Goal: Navigation & Orientation: Find specific page/section

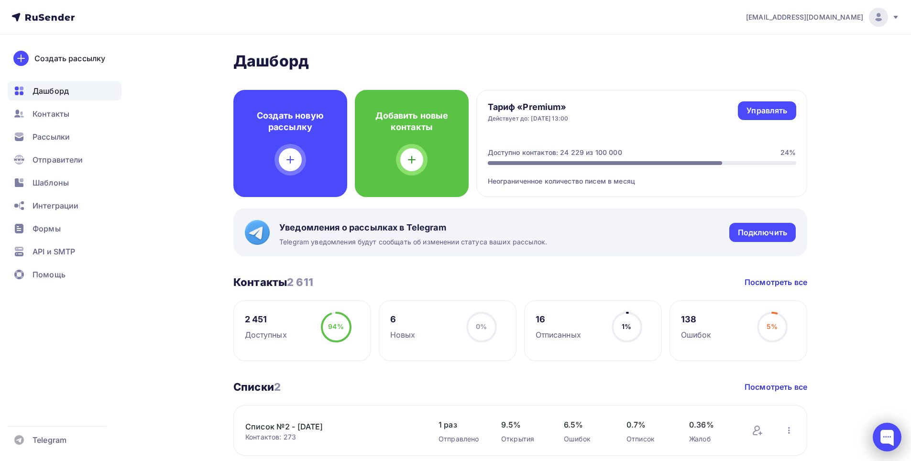
click at [893, 434] on div at bounding box center [887, 437] width 29 height 29
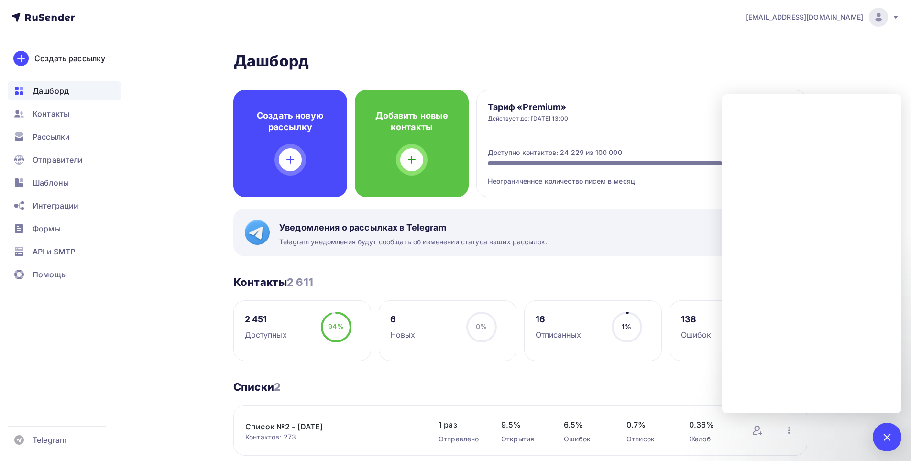
scroll to position [96, 0]
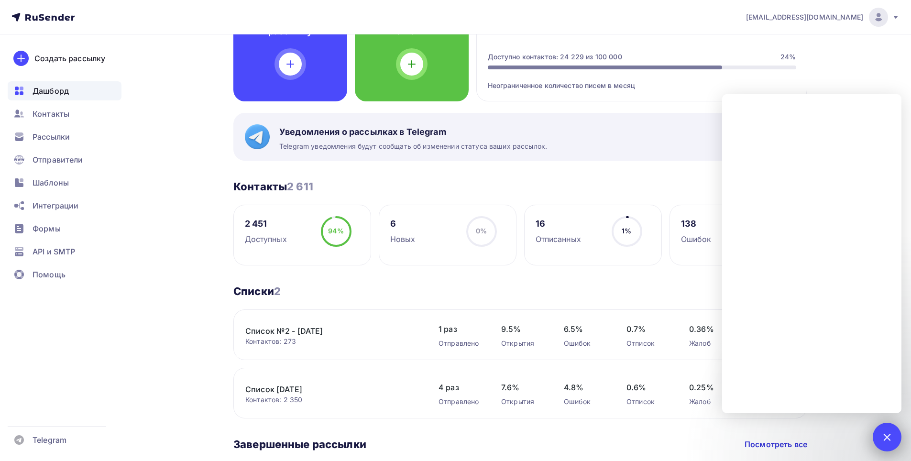
click at [875, 434] on div at bounding box center [887, 437] width 29 height 29
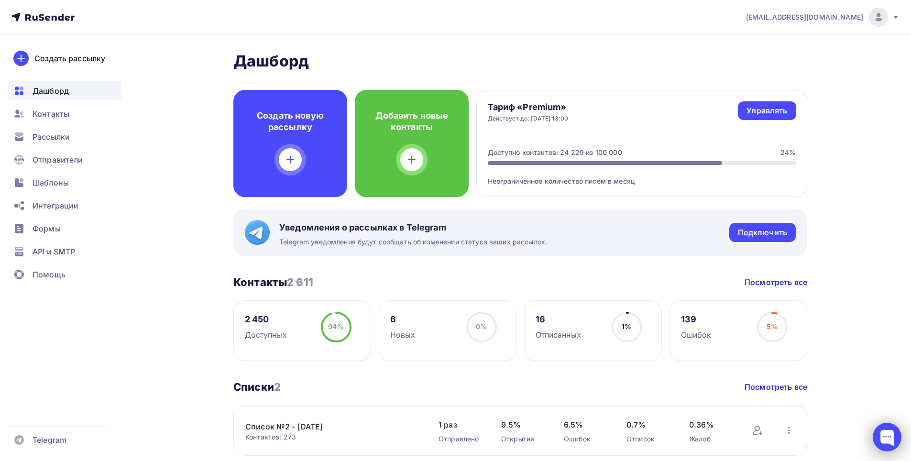
click at [884, 434] on div at bounding box center [887, 437] width 29 height 29
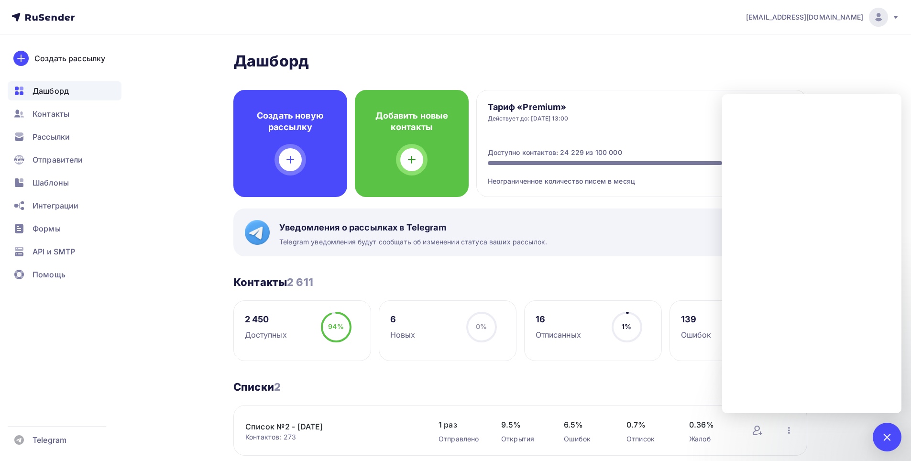
click at [513, 27] on nav "[EMAIL_ADDRESS][DOMAIN_NAME] Аккаунт Тарифы Выйти Создать рассылку [GEOGRAPHIC_…" at bounding box center [455, 17] width 911 height 34
click at [666, 59] on h2 "Дашборд" at bounding box center [520, 61] width 574 height 19
